Goal: Obtain resource: Download file/media

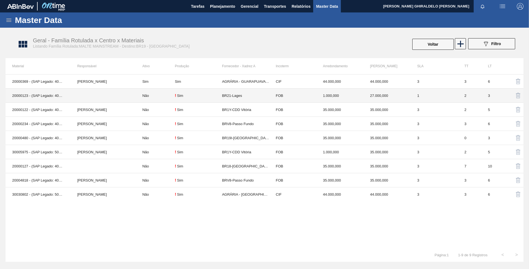
click at [120, 92] on td at bounding box center [103, 96] width 65 height 14
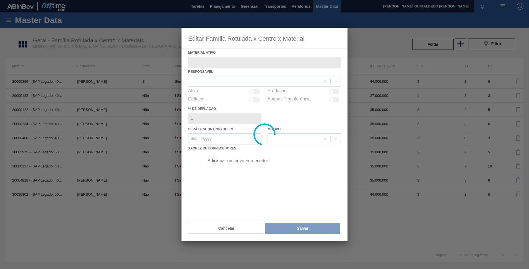
type ativo "20000123 - (SAP Legado: 40001107) - [GEOGRAPHIC_DATA] [GEOGRAPHIC_DATA] BRAHMA …"
checkbox input "true"
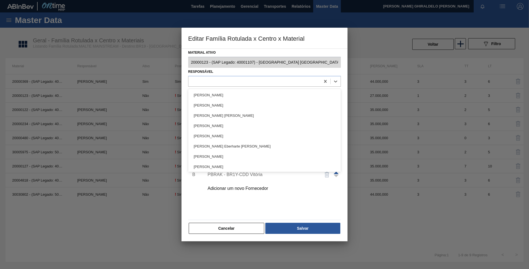
click at [224, 80] on div at bounding box center [255, 81] width 132 height 8
type input "rosi"
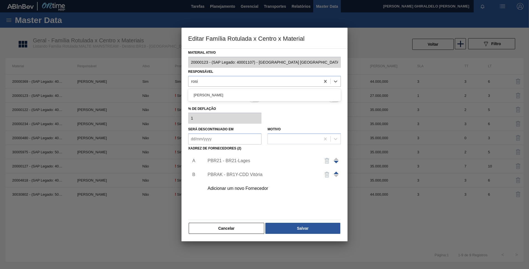
click at [220, 93] on div "[PERSON_NAME]" at bounding box center [264, 95] width 153 height 10
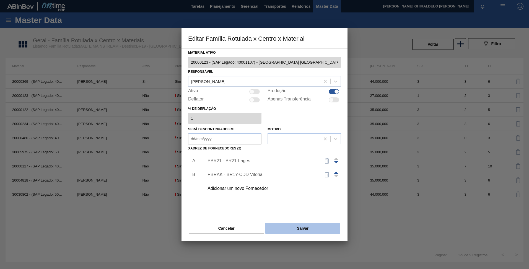
click at [291, 224] on button "Salvar" at bounding box center [302, 228] width 75 height 11
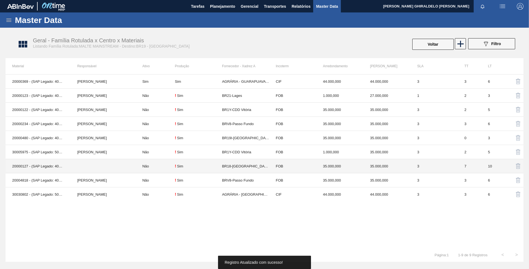
click at [110, 167] on td at bounding box center [103, 166] width 65 height 14
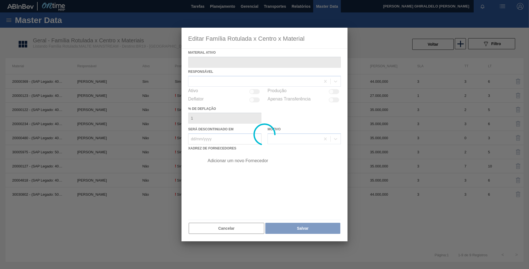
type ativo "20000127 - (SAP Legado: 40001111) - MALTE PAYSANDU"
checkbox input "true"
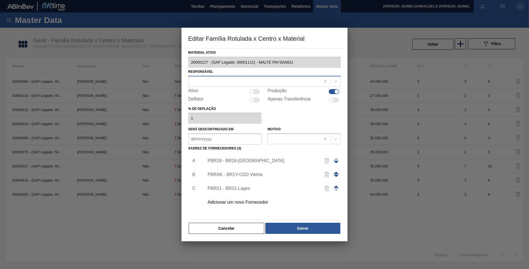
click at [240, 82] on div at bounding box center [255, 81] width 132 height 8
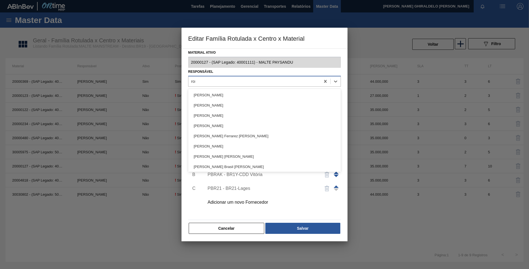
type input "rosi"
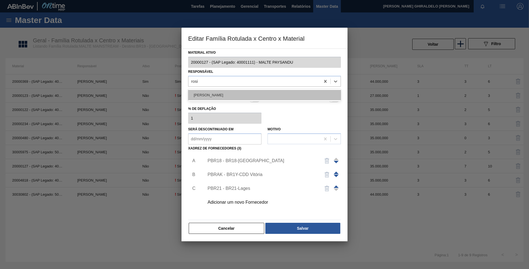
click at [228, 91] on div "[PERSON_NAME]" at bounding box center [264, 95] width 153 height 10
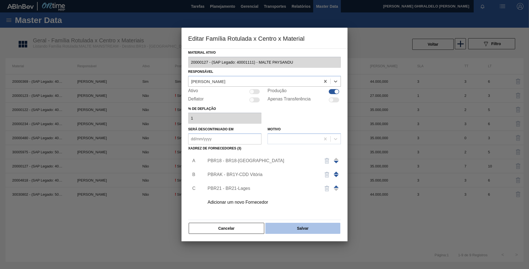
click at [327, 230] on button "Salvar" at bounding box center [302, 228] width 75 height 11
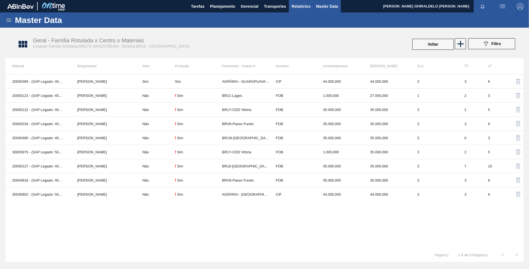
click at [298, 4] on span "Relatórios" at bounding box center [301, 6] width 19 height 7
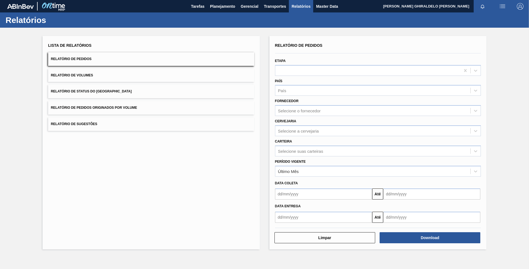
click at [340, 77] on div "País País" at bounding box center [378, 86] width 211 height 20
click at [340, 71] on div at bounding box center [367, 70] width 185 height 8
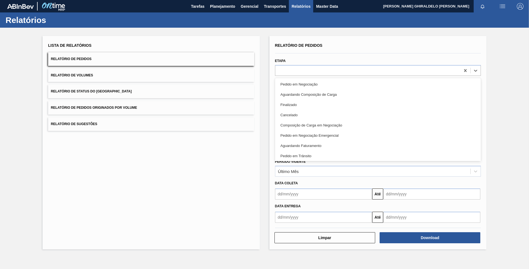
click at [235, 173] on div "Lista de Relatórios Relatório de Pedidos Relatório de Volumes Relatório de Stat…" at bounding box center [151, 142] width 217 height 213
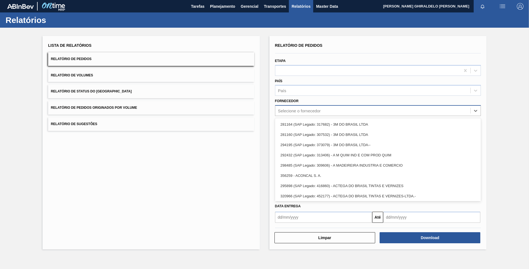
click at [301, 107] on div "Selecione o fornecedor" at bounding box center [372, 111] width 195 height 8
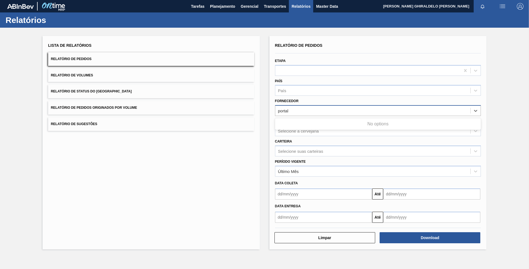
type input "portal"
click at [323, 119] on div "310135 (SAP Legado: 441152) - PORTALPLAST INDUSTRIA E COMERCIO-DE LAMINADOS PLA…" at bounding box center [378, 124] width 206 height 12
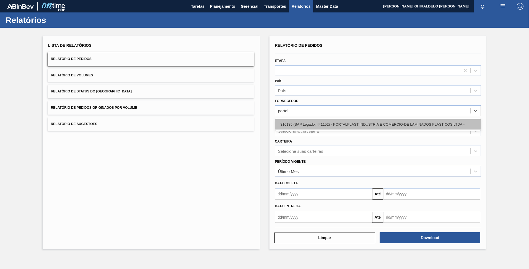
click at [324, 122] on div "310135 (SAP Legado: 441152) - PORTALPLAST INDUSTRIA E COMERCIO-DE LAMINADOS PLA…" at bounding box center [378, 124] width 206 height 10
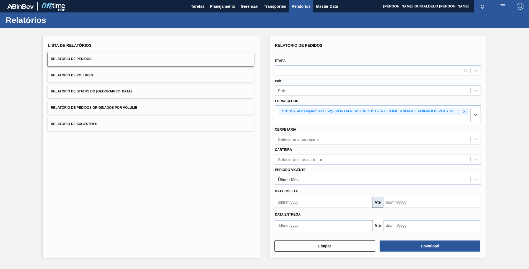
click at [376, 202] on button "Até" at bounding box center [377, 202] width 11 height 11
click at [349, 205] on input "text" at bounding box center [323, 202] width 97 height 11
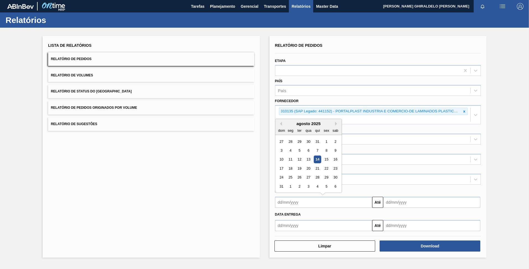
click at [318, 157] on div "14" at bounding box center [317, 159] width 7 height 7
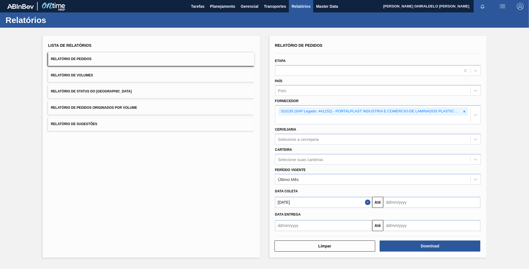
type input "[DATE]"
click at [420, 201] on input "text" at bounding box center [431, 202] width 97 height 11
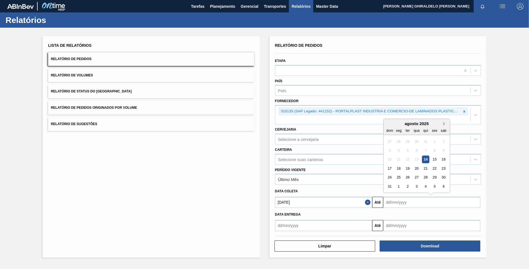
click at [446, 124] on button "Next Month" at bounding box center [445, 124] width 4 height 4
click at [435, 180] on div "31" at bounding box center [434, 177] width 7 height 7
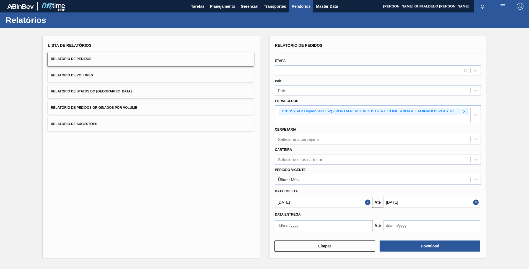
type input "[DATE]"
click at [428, 247] on button "Download" at bounding box center [430, 246] width 101 height 11
click at [295, 7] on span "Relatórios" at bounding box center [301, 6] width 19 height 7
click at [185, 159] on div "Lista de Relatórios Relatório de Pedidos Relatório de Volumes Relatório de Stat…" at bounding box center [151, 147] width 217 height 222
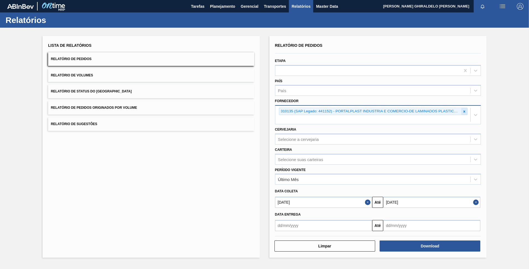
click at [467, 110] on div at bounding box center [464, 111] width 6 height 7
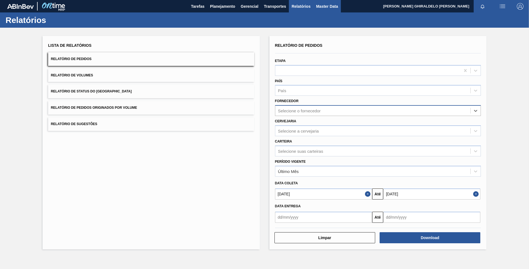
click at [318, 7] on span "Master Data" at bounding box center [327, 6] width 22 height 7
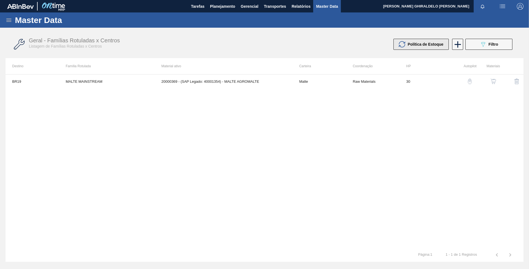
click at [429, 48] on button "Política de Estoque" at bounding box center [421, 44] width 55 height 11
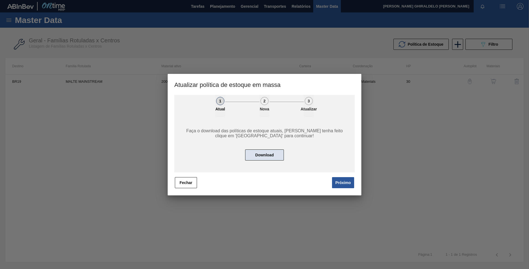
click at [276, 156] on button "Download" at bounding box center [264, 154] width 39 height 11
click at [342, 179] on button "Próximo" at bounding box center [343, 182] width 22 height 11
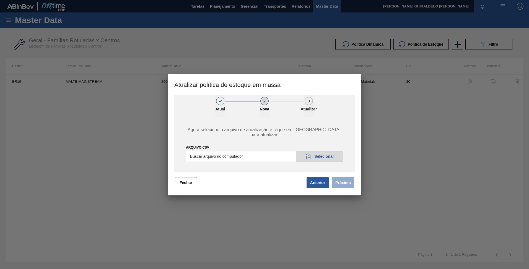
click at [324, 158] on input "ARQUIVO CSV" at bounding box center [264, 156] width 157 height 11
type input "C:\fakepath\POLITICA_DE_ESTOQUE_20250814_101624.csv"
click at [349, 184] on button "Próximo" at bounding box center [343, 182] width 22 height 11
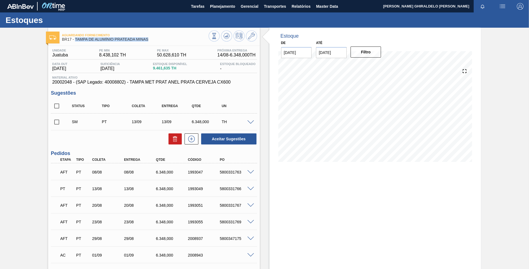
drag, startPoint x: 152, startPoint y: 40, endPoint x: 75, endPoint y: 42, distance: 77.0
click at [75, 42] on div "Aguardando Fornecimento BR17 - [GEOGRAPHIC_DATA] PRATEADA MINAS" at bounding box center [135, 37] width 147 height 12
copy span "TAMPA DE ALUMÍNIO PRATEADA MINAS"
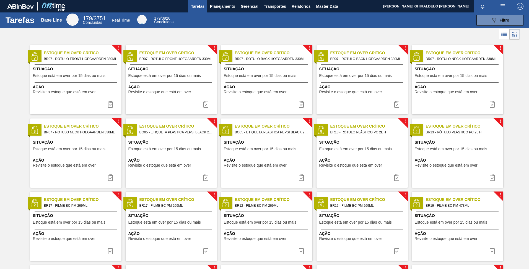
drag, startPoint x: 326, startPoint y: 4, endPoint x: 329, endPoint y: 8, distance: 5.1
click at [326, 5] on span "Master Data" at bounding box center [327, 6] width 22 height 7
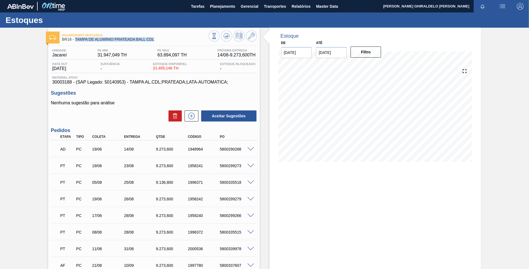
drag, startPoint x: 157, startPoint y: 42, endPoint x: 74, endPoint y: 41, distance: 82.2
click at [74, 41] on div "Aguardando Descarga BR16 - TAMPA DE ALUMÍNIO PRATEADA BALL CDL" at bounding box center [135, 37] width 147 height 12
copy span "TAMPA DE ALUMÍNIO PRATEADA BALL CDL"
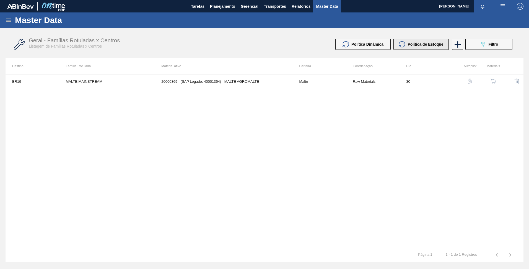
click at [422, 40] on button "Política de Estoque" at bounding box center [421, 44] width 55 height 11
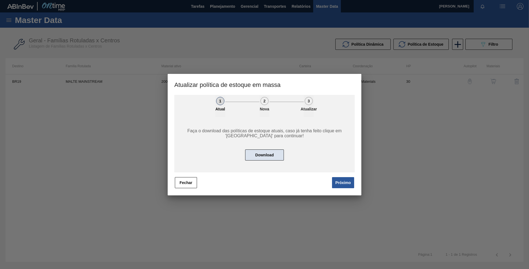
click at [254, 154] on button "Download" at bounding box center [264, 154] width 39 height 11
drag, startPoint x: 346, startPoint y: 181, endPoint x: 343, endPoint y: 179, distance: 4.3
click at [345, 182] on button "Próximo" at bounding box center [343, 182] width 22 height 11
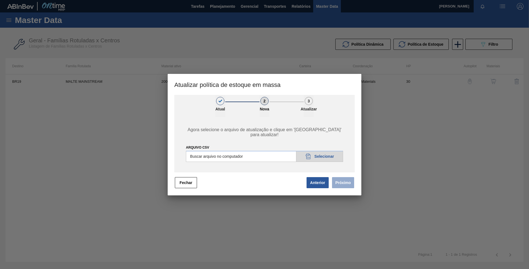
click at [330, 156] on input "ARQUIVO CSV" at bounding box center [264, 156] width 157 height 11
type input "C:\fakepath\POLITICA_DE_ESTOQUE_20250814_103425.csv"
click at [346, 183] on button "Próximo" at bounding box center [343, 182] width 22 height 11
